Goal: Task Accomplishment & Management: Use online tool/utility

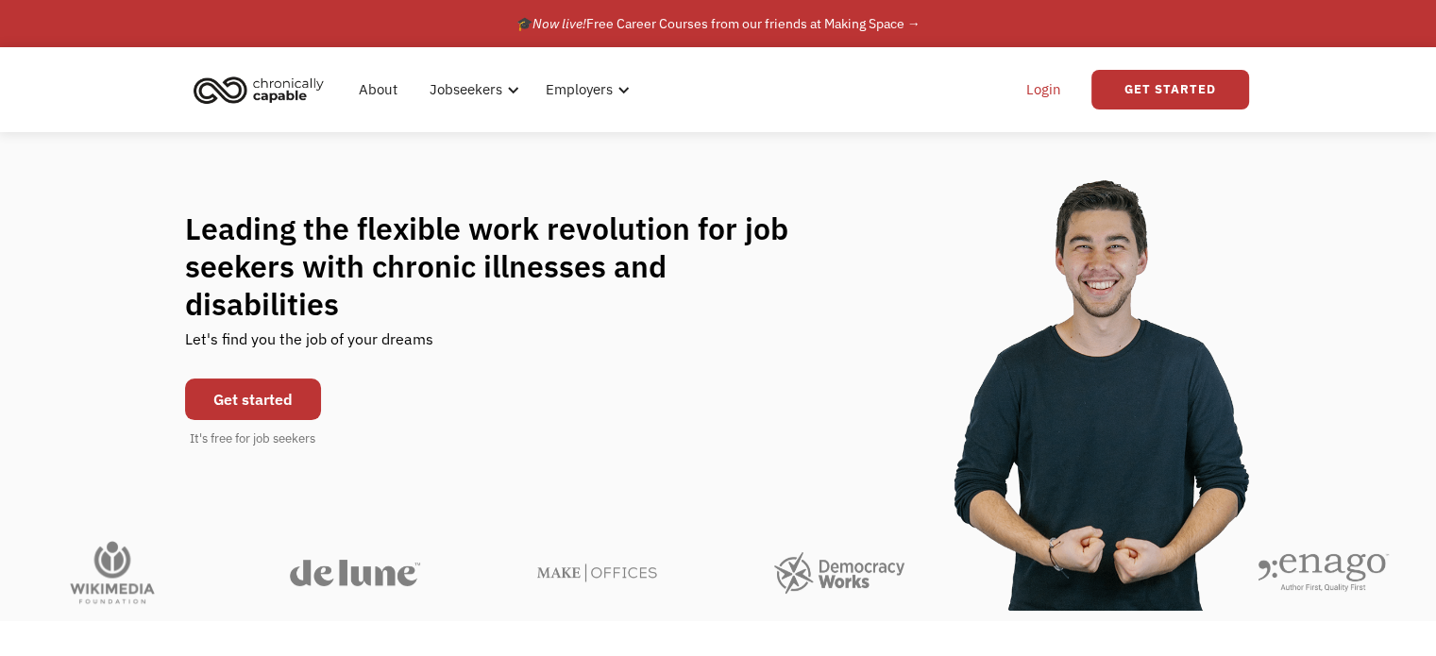
click at [1058, 96] on link "Login" at bounding box center [1044, 89] width 58 height 60
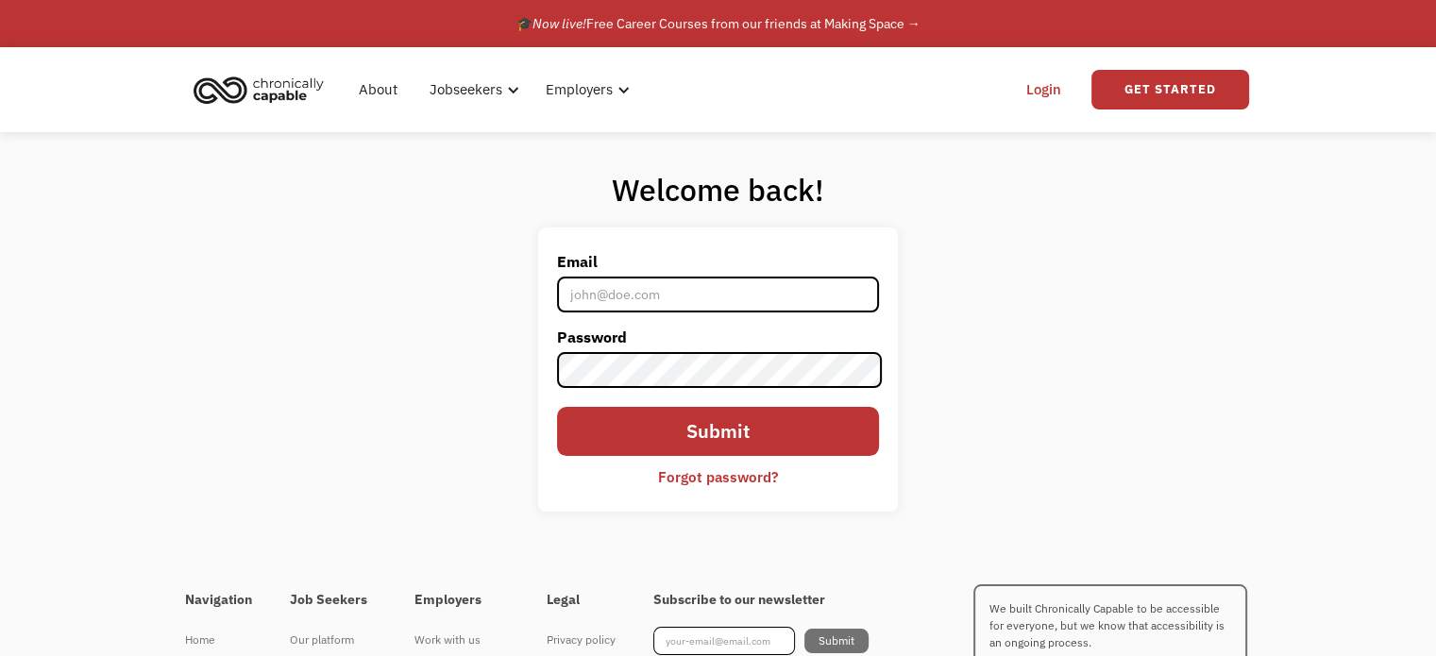
click at [758, 310] on input "Email" at bounding box center [717, 295] width 321 height 36
type input "coderjen@gmail.com"
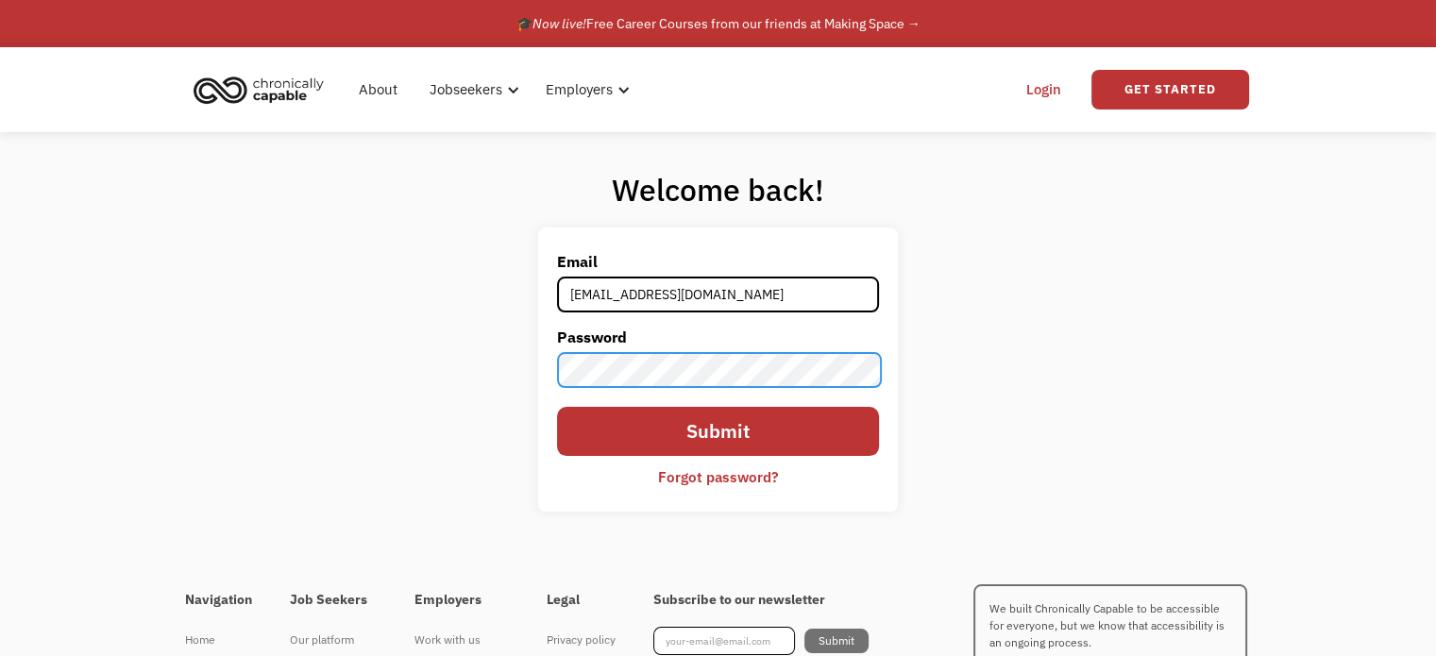
click at [557, 407] on input "Submit" at bounding box center [717, 431] width 321 height 49
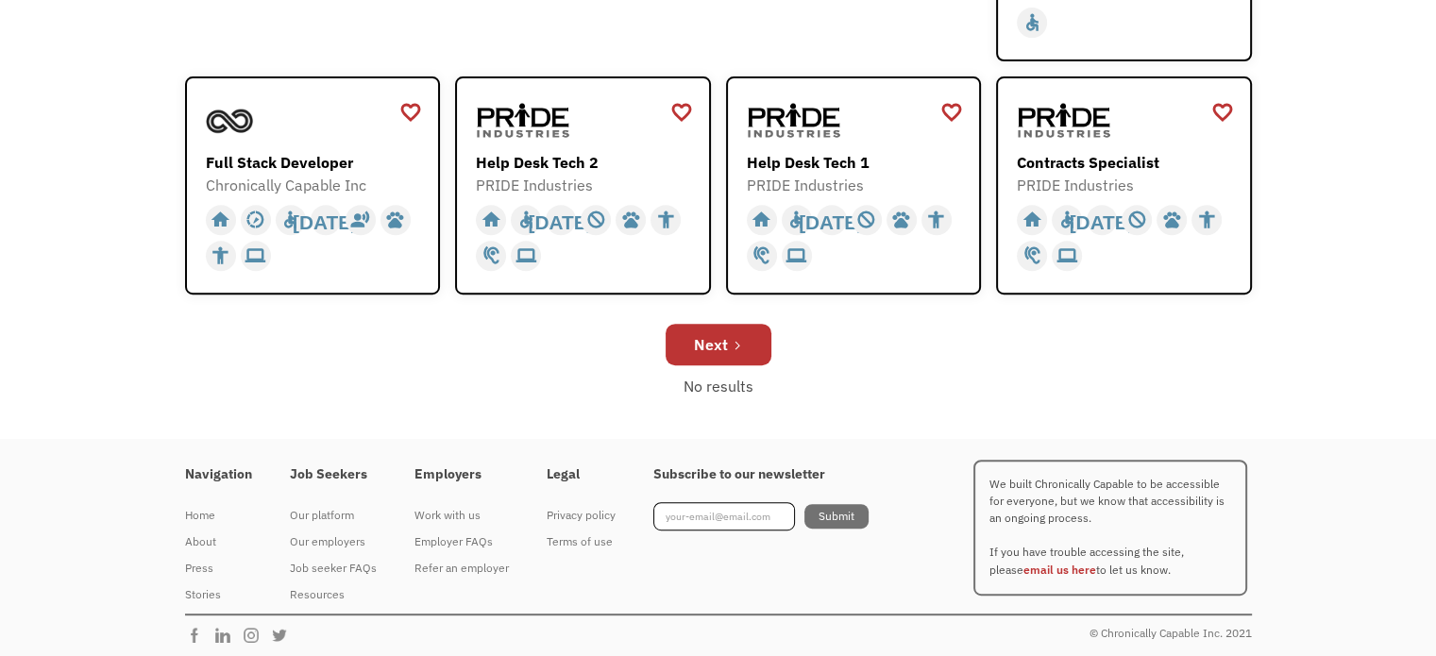
scroll to position [738, 0]
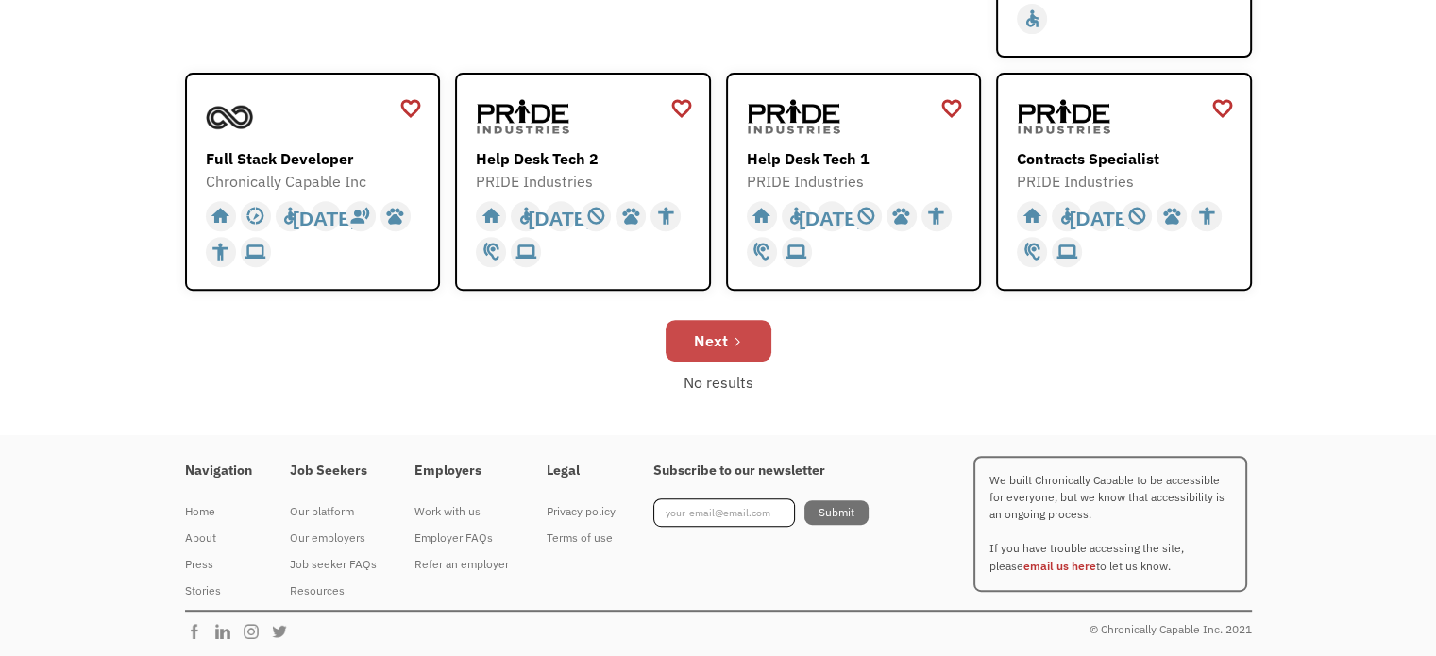
click at [725, 346] on div "Next" at bounding box center [711, 340] width 34 height 23
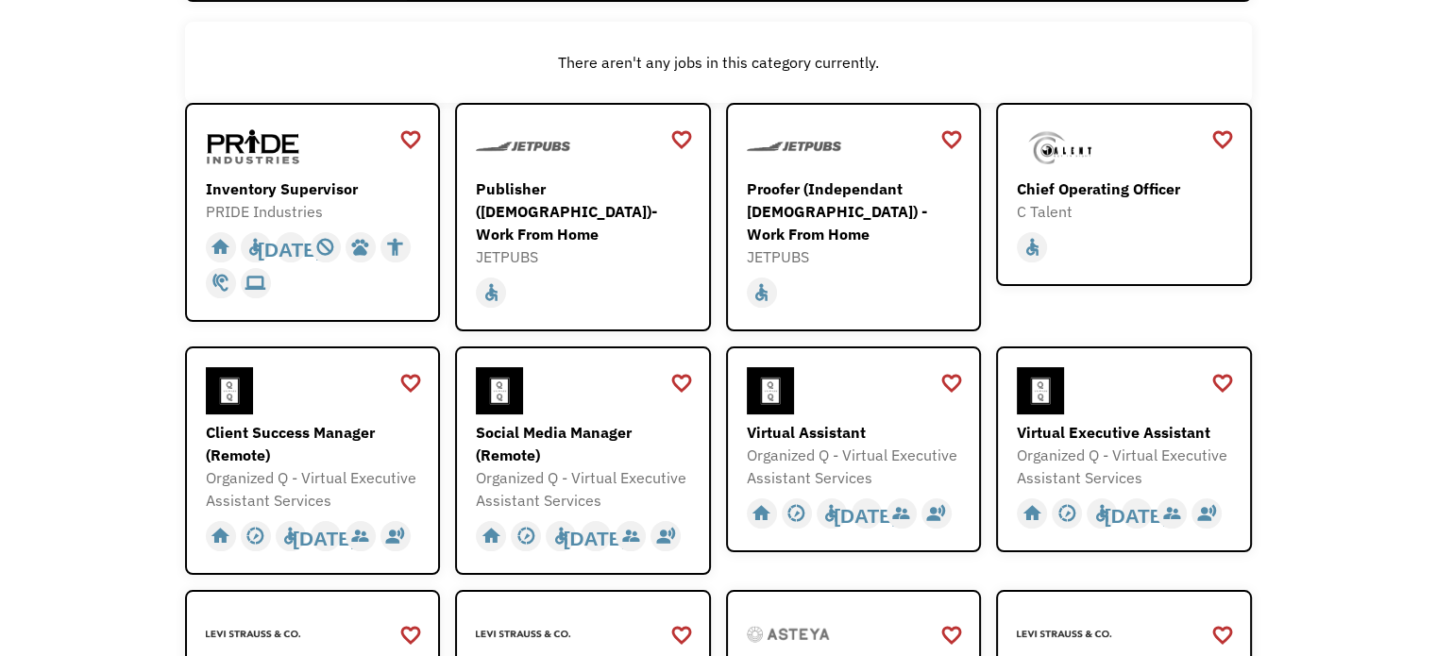
scroll to position [251, 0]
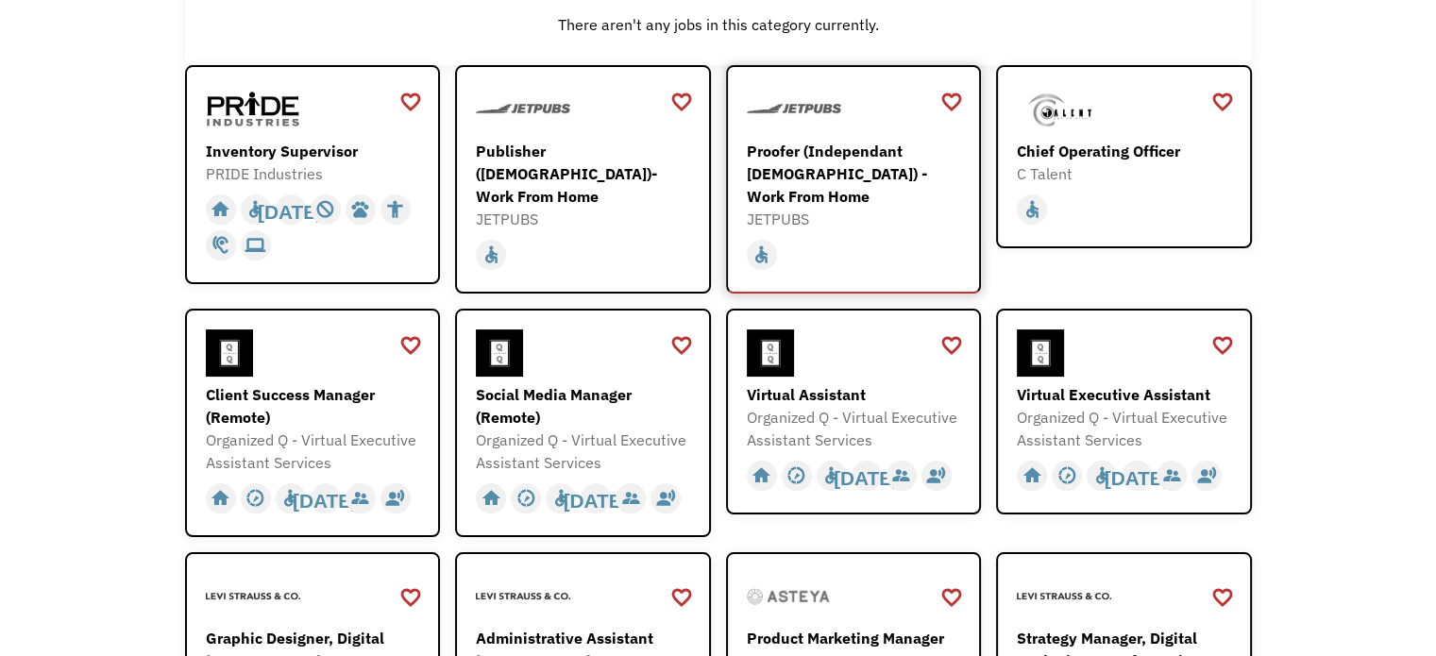
click at [808, 136] on div "Proofer (Independant Contractor) - Work From Home JETPUBS https://go.apply.ci/s…" at bounding box center [856, 158] width 219 height 144
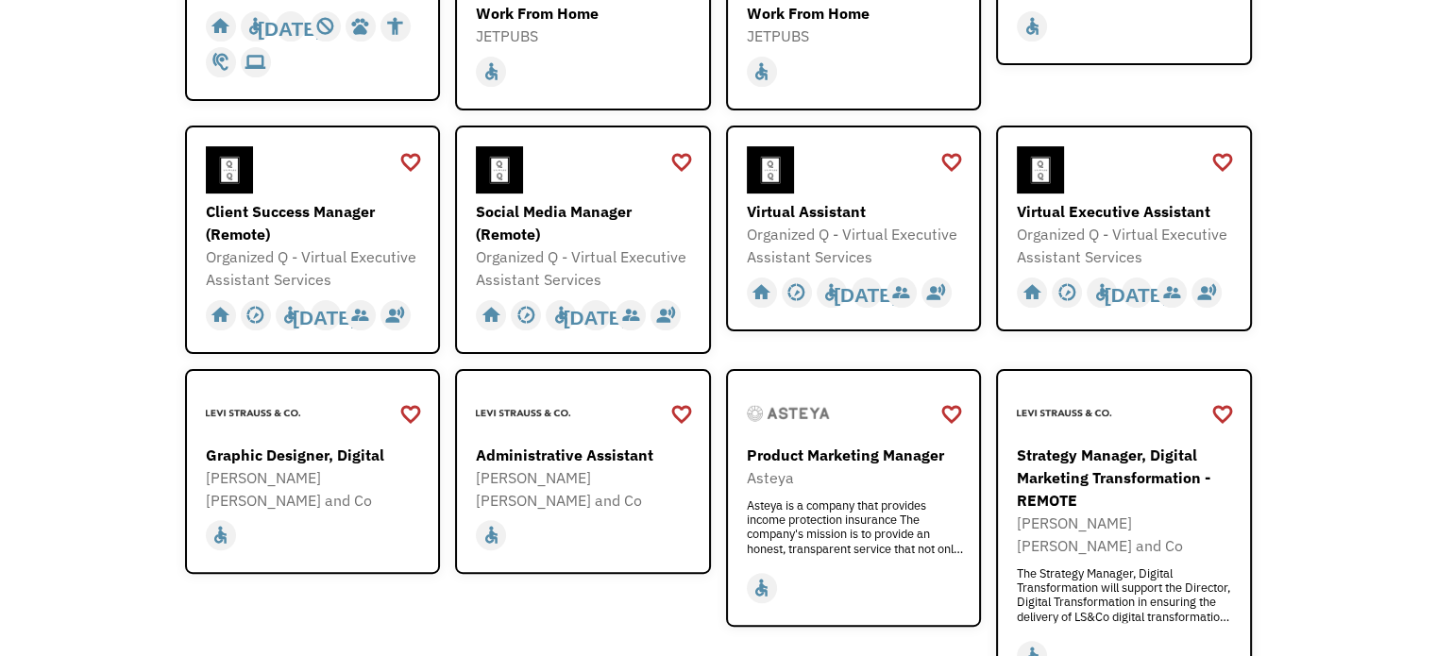
scroll to position [503, 0]
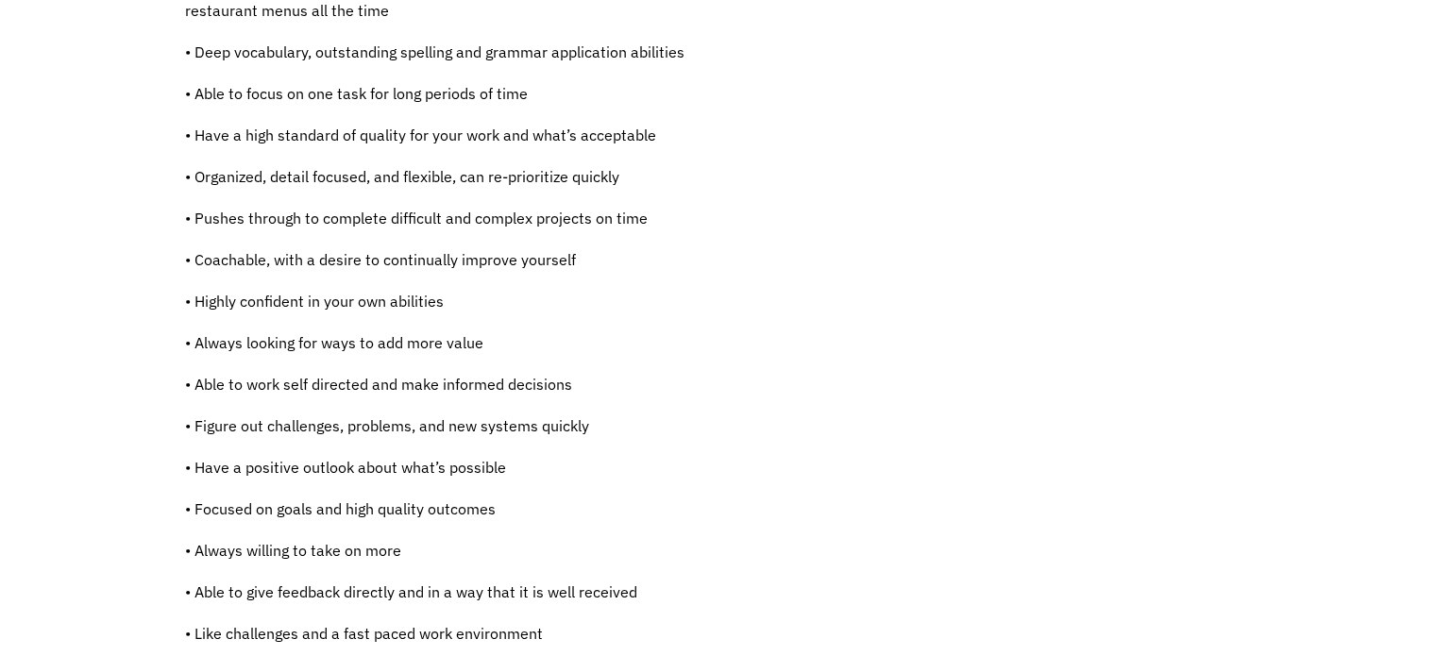
scroll to position [1322, 0]
